Goal: Check status: Check status

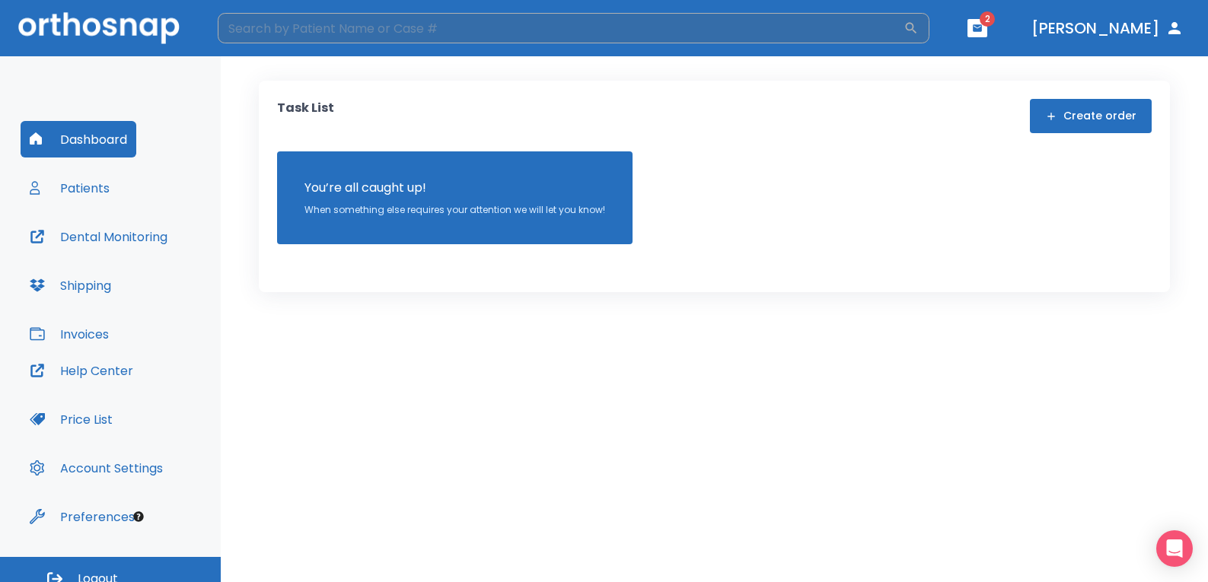
click at [290, 24] on input "search" at bounding box center [561, 28] width 686 height 30
type input "[PERSON_NAME]"
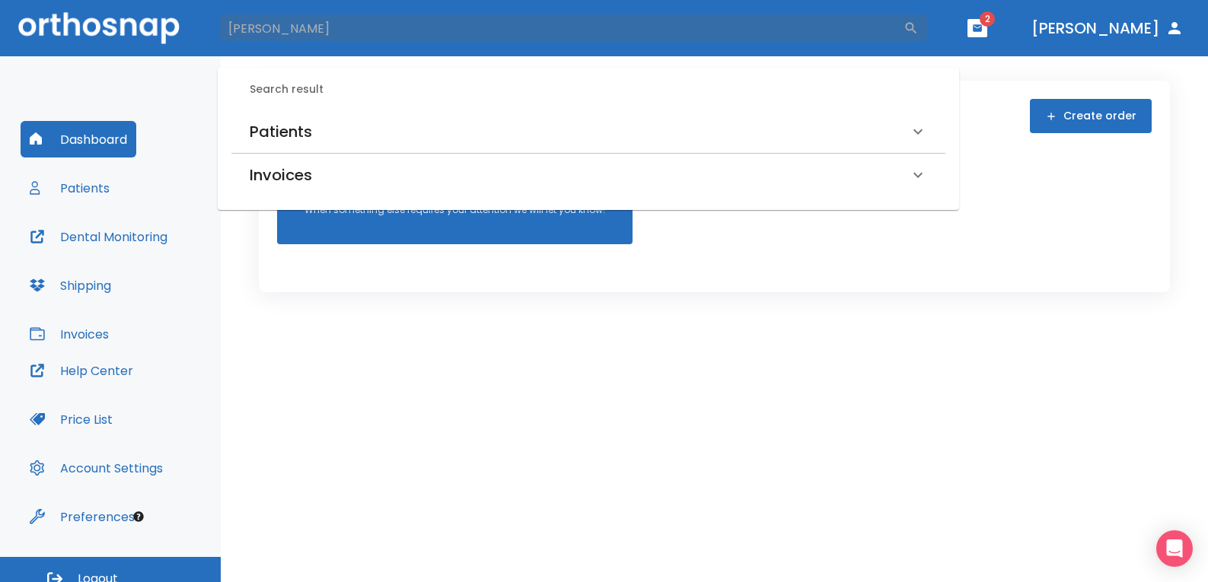
click at [300, 139] on h6 "Patients" at bounding box center [281, 132] width 62 height 24
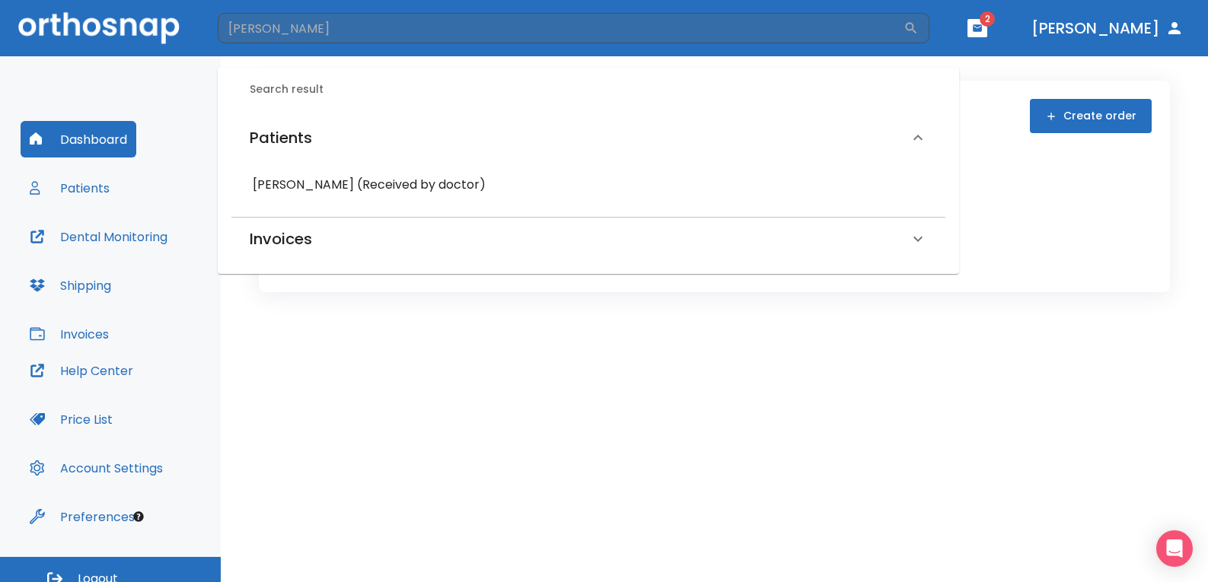
click at [301, 181] on h6 "Rolanda Randle (Received by doctor)" at bounding box center [588, 184] width 671 height 21
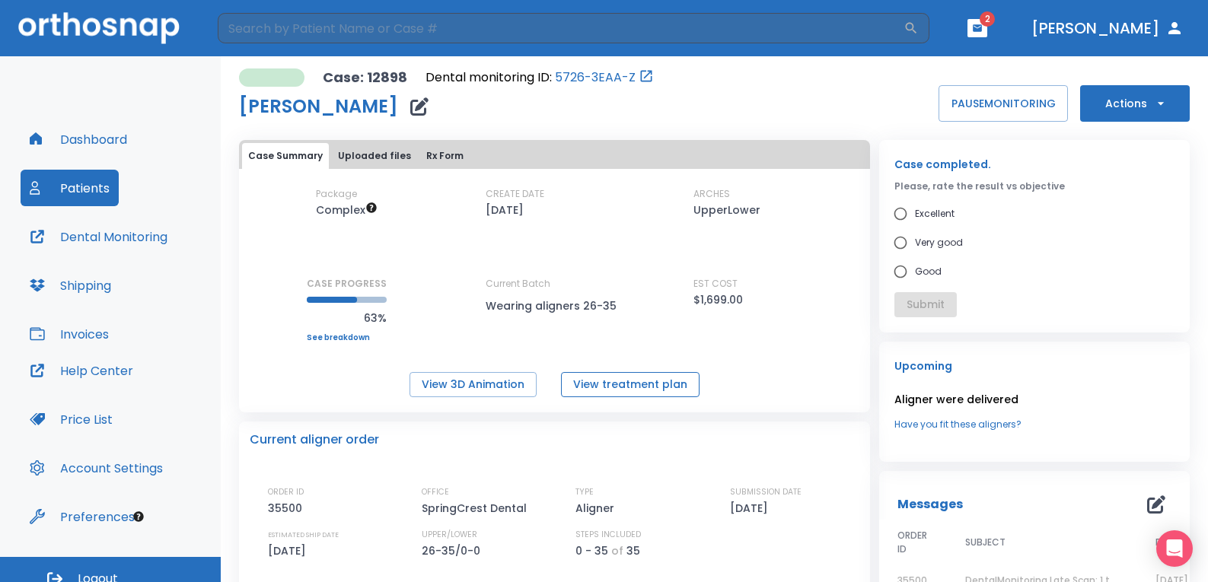
click at [602, 378] on button "View treatment plan" at bounding box center [630, 384] width 139 height 25
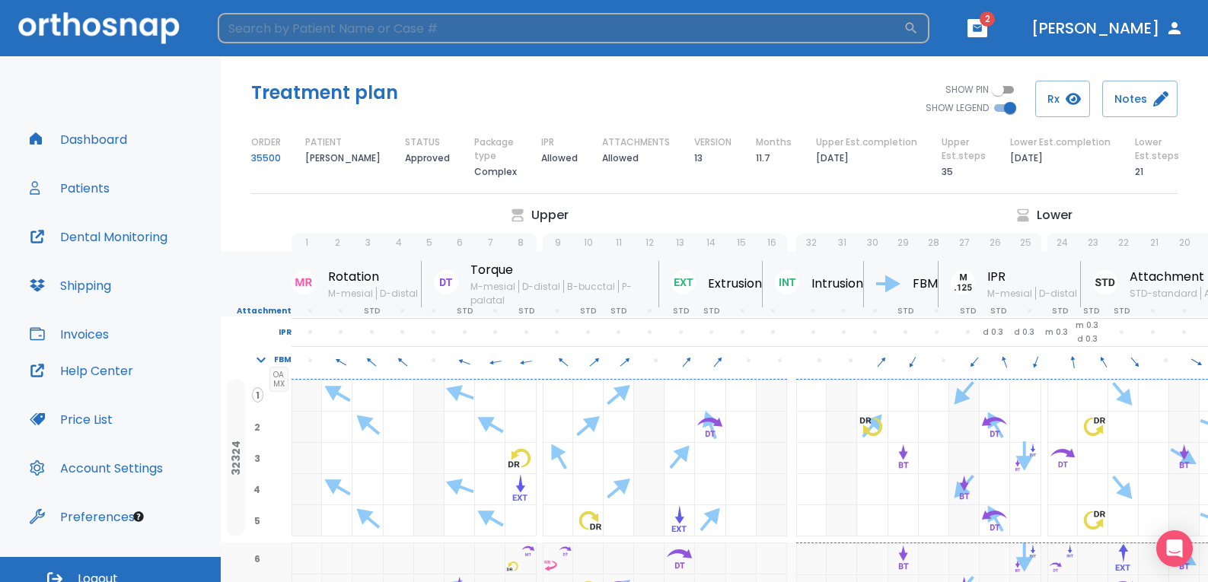
click at [247, 22] on input "search" at bounding box center [561, 28] width 686 height 30
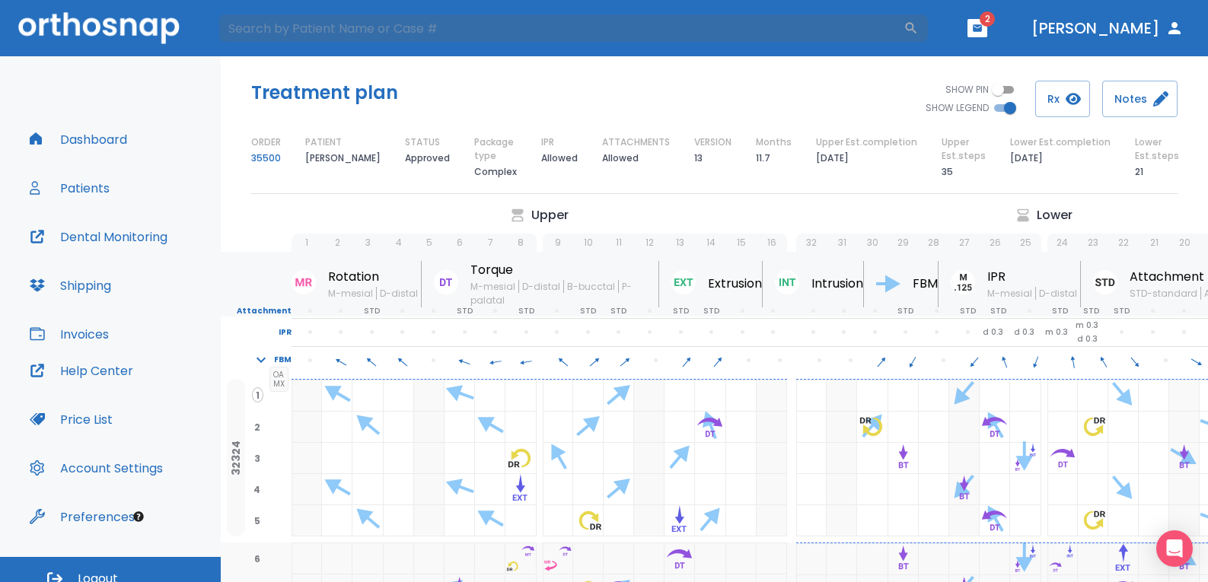
type input "randLE"
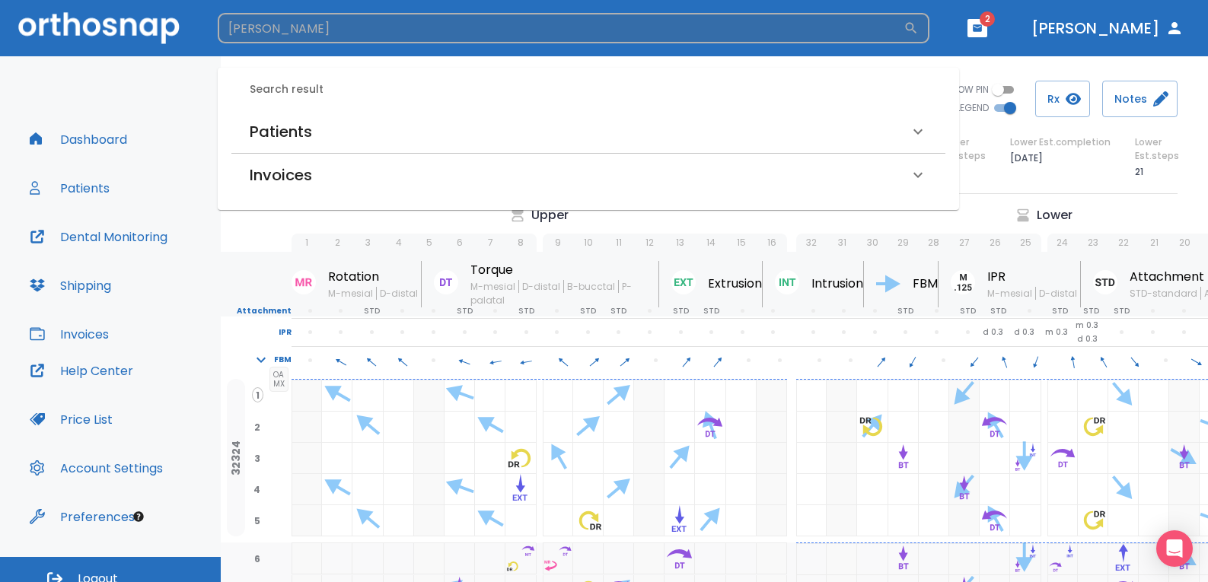
click at [397, 19] on input "randLE" at bounding box center [561, 28] width 686 height 30
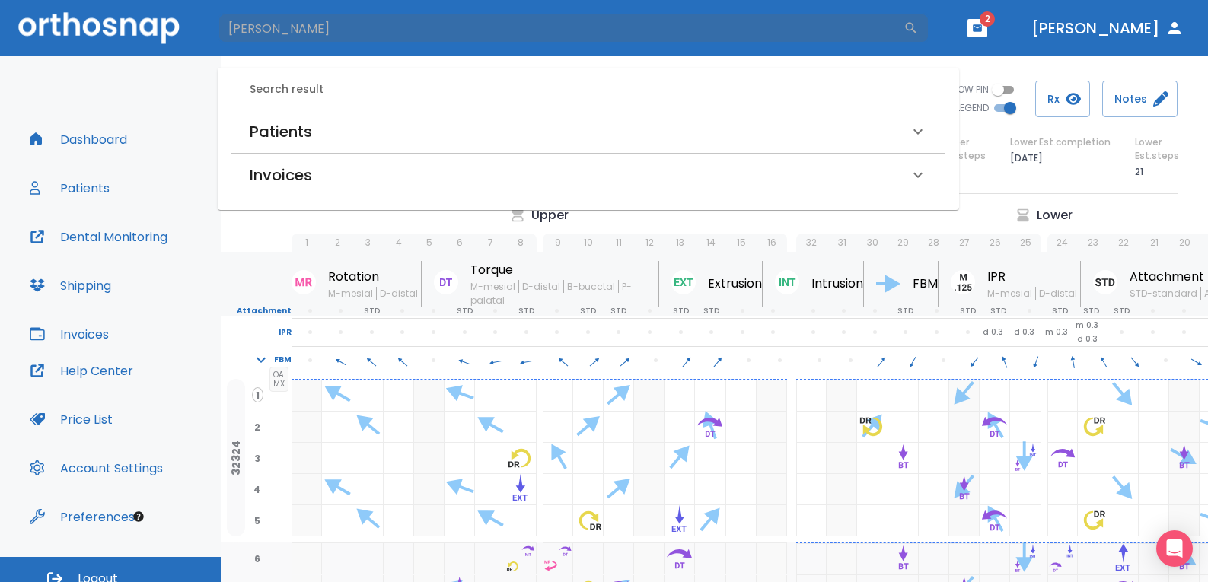
click at [302, 124] on h6 "Patients" at bounding box center [281, 132] width 62 height 24
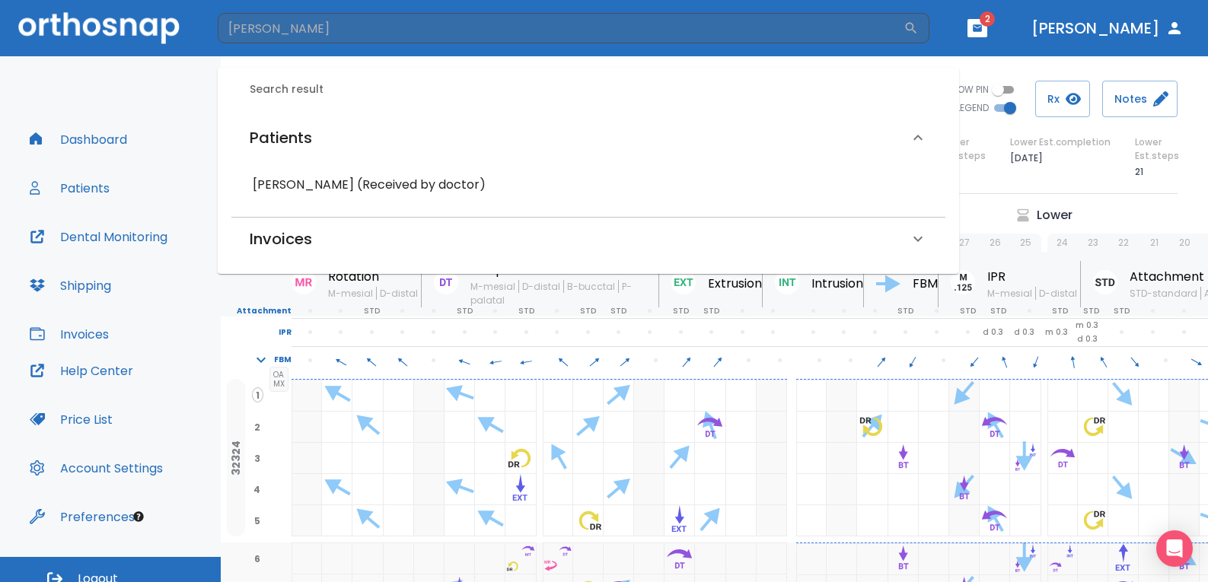
click at [308, 177] on h6 "Rolanda Randle (Received by doctor)" at bounding box center [588, 184] width 671 height 21
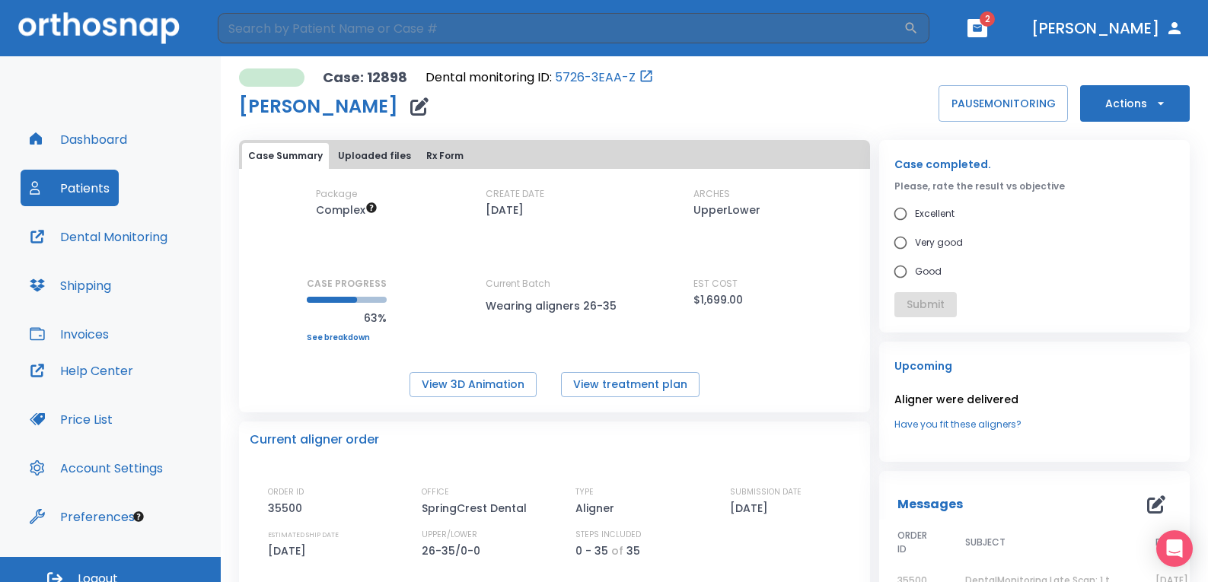
scroll to position [457, 0]
